Goal: Communication & Community: Answer question/provide support

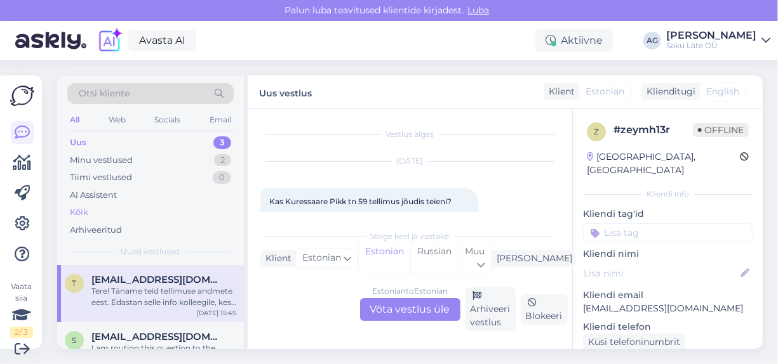
scroll to position [593, 0]
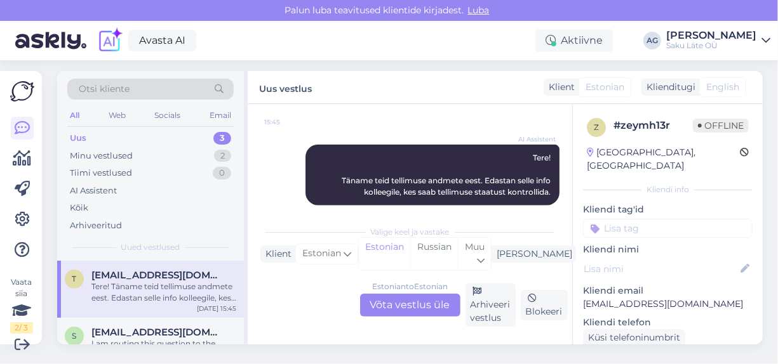
click at [138, 136] on div "Uus 3" at bounding box center [150, 139] width 166 height 18
click at [119, 154] on div "Minu vestlused" at bounding box center [101, 156] width 63 height 13
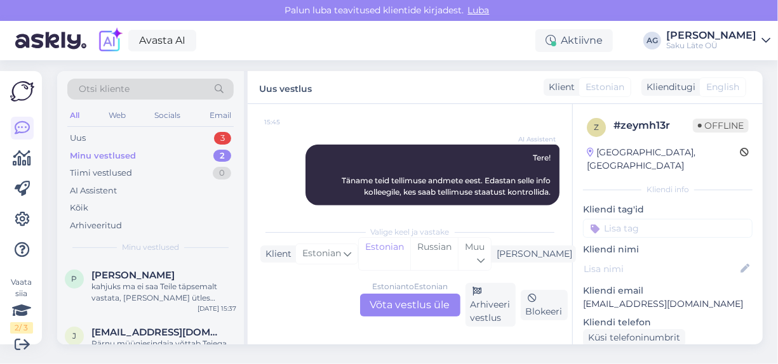
click at [230, 154] on div "2" at bounding box center [222, 156] width 18 height 13
click at [222, 153] on div "2" at bounding box center [222, 156] width 18 height 13
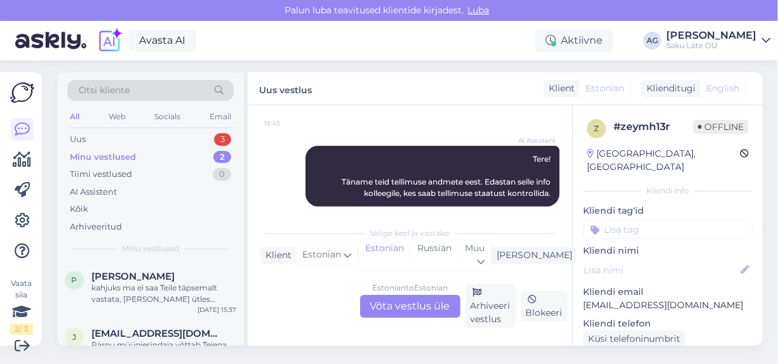
scroll to position [4, 0]
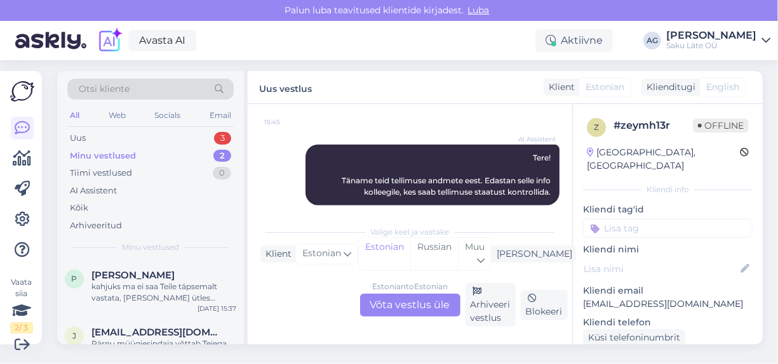
click at [98, 150] on div "Minu vestlused" at bounding box center [103, 156] width 66 height 13
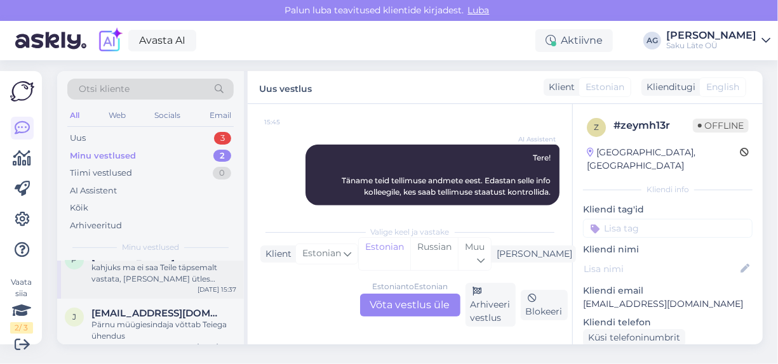
scroll to position [29, 0]
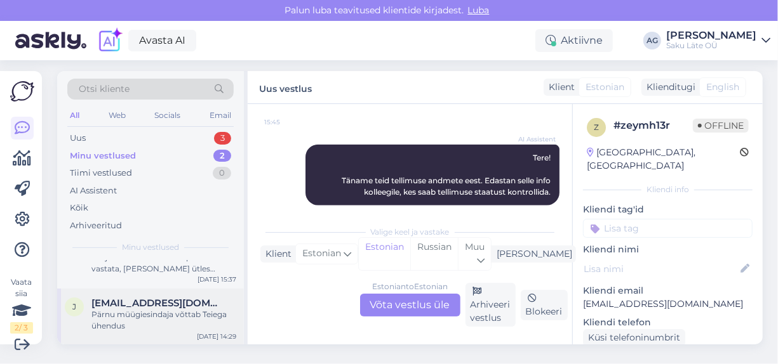
click at [157, 303] on span "[EMAIL_ADDRESS][DOMAIN_NAME]" at bounding box center [157, 303] width 132 height 11
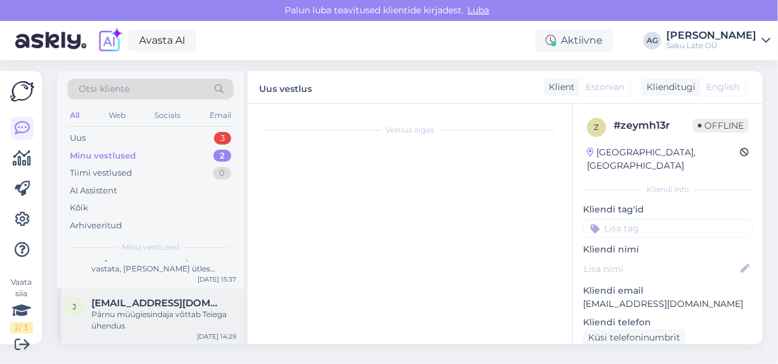
scroll to position [521, 0]
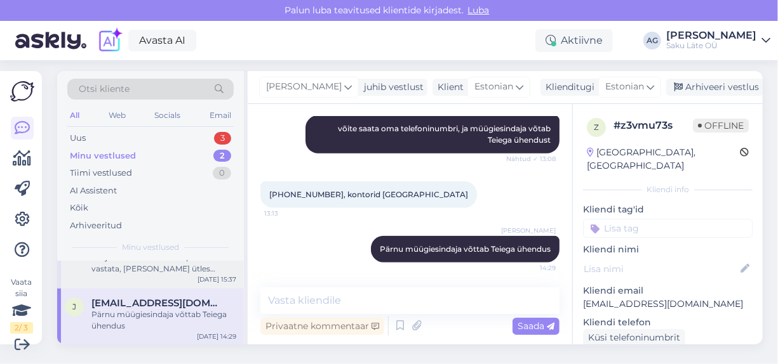
click at [161, 265] on div "kahjuks ma ei saa Teile täpsemalt vastata, [PERSON_NAME] ütles autojuht." at bounding box center [163, 263] width 145 height 23
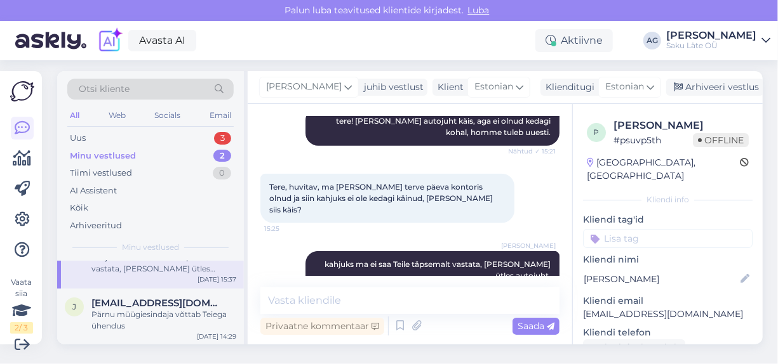
scroll to position [736, 0]
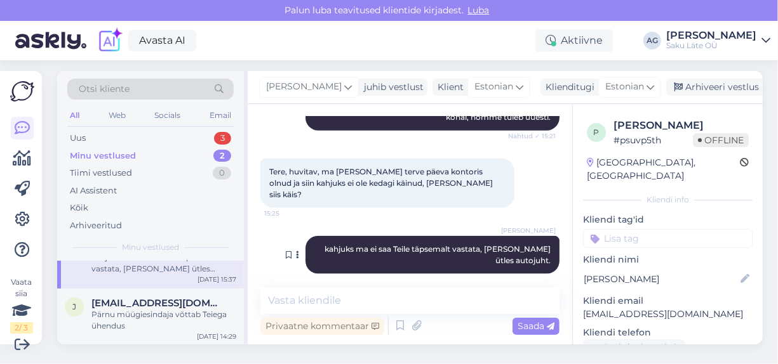
click at [488, 244] on div "[PERSON_NAME] kahjuks ma ei saa Teile täpsemalt vastata, [PERSON_NAME] ütles au…" at bounding box center [432, 255] width 254 height 38
click at [296, 251] on icon at bounding box center [297, 255] width 3 height 8
